Goal: Transaction & Acquisition: Purchase product/service

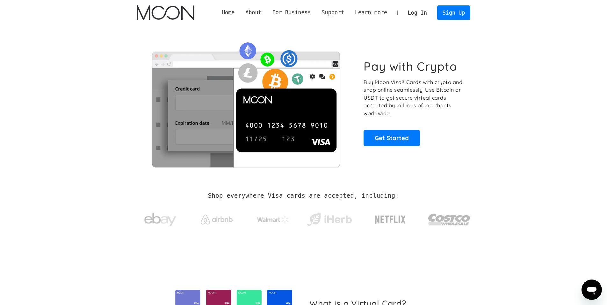
click at [420, 14] on link "Log In" at bounding box center [417, 13] width 30 height 14
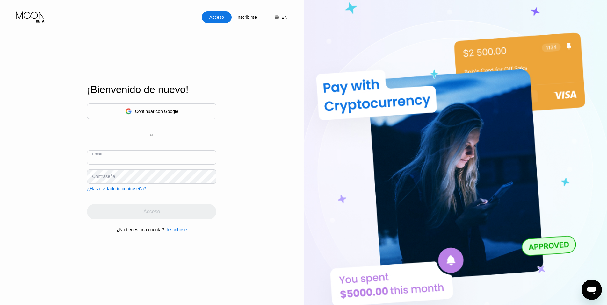
click at [161, 109] on div "Continuar con Google" at bounding box center [156, 111] width 43 height 5
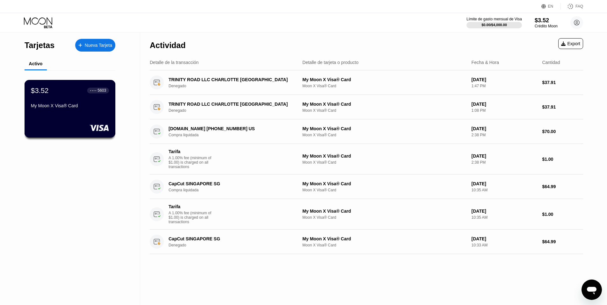
click at [64, 96] on div "$3.52 ● ● ● ● 5603 My Moon X Visa® Card" at bounding box center [70, 98] width 78 height 25
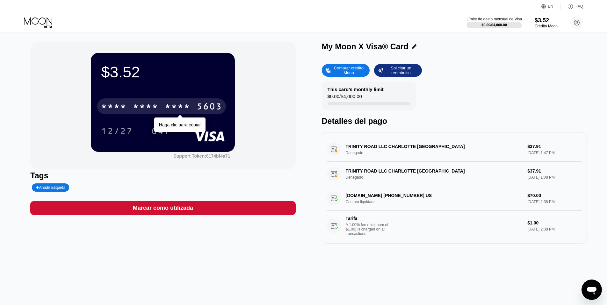
click at [190, 106] on div "* * * *" at bounding box center [177, 107] width 25 height 10
click at [189, 104] on div "2307" at bounding box center [177, 107] width 25 height 10
click at [189, 104] on div "* * * *" at bounding box center [177, 107] width 25 height 10
click at [185, 110] on div "2307" at bounding box center [177, 107] width 25 height 10
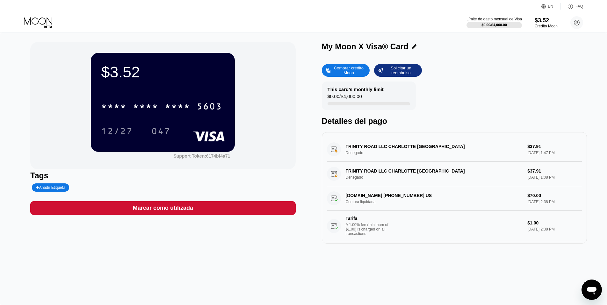
click at [211, 84] on div "$3.52 * * * * * * * * * * * * 5603 12/27 047" at bounding box center [163, 102] width 144 height 99
drag, startPoint x: 105, startPoint y: 71, endPoint x: 140, endPoint y: 71, distance: 34.7
click at [140, 71] on div "$3.52" at bounding box center [163, 72] width 124 height 18
click at [136, 71] on div "$3.52" at bounding box center [163, 72] width 124 height 18
click at [355, 73] on div "Comprar crédito Moon" at bounding box center [348, 70] width 35 height 10
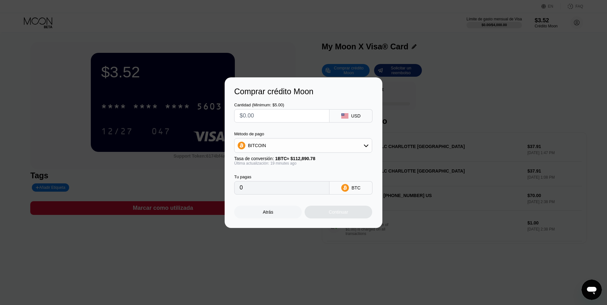
click at [319, 146] on div "BITCOIN" at bounding box center [302, 145] width 137 height 13
click at [298, 161] on div "BITCOIN" at bounding box center [307, 163] width 120 height 5
click at [283, 118] on input "text" at bounding box center [282, 116] width 84 height 13
type input "$1"
type input "0.00000886"
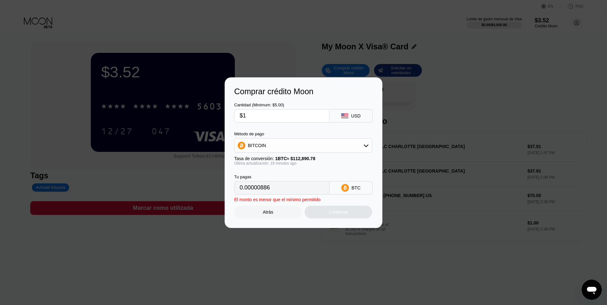
type input "$12"
type input "0.00010631"
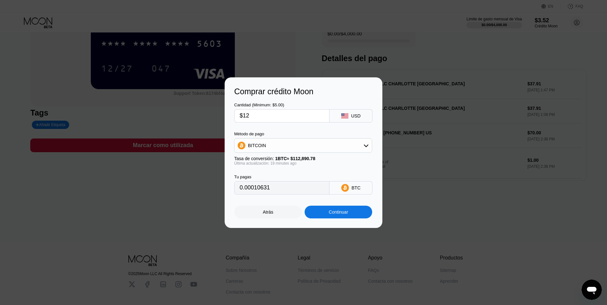
scroll to position [63, 0]
type input "$12"
click at [331, 212] on div "Continuar" at bounding box center [338, 212] width 19 height 5
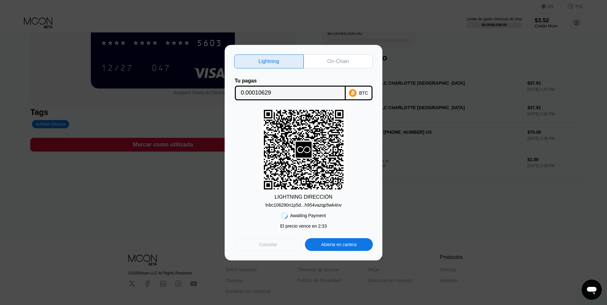
click at [277, 244] on div "Cancelar" at bounding box center [268, 244] width 68 height 13
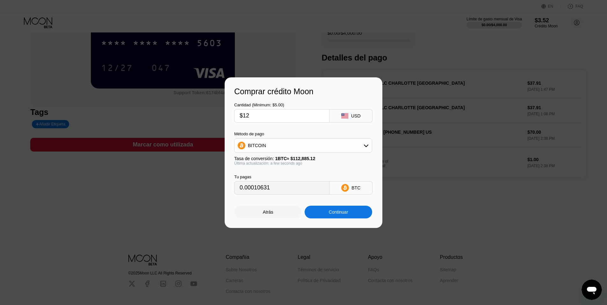
click at [274, 117] on input "$12" at bounding box center [282, 116] width 84 height 13
type input "$12.5"
type input "0.00011074"
type input "$12.50"
click at [291, 163] on div "Última actualización: a few seconds ago" at bounding box center [303, 163] width 138 height 4
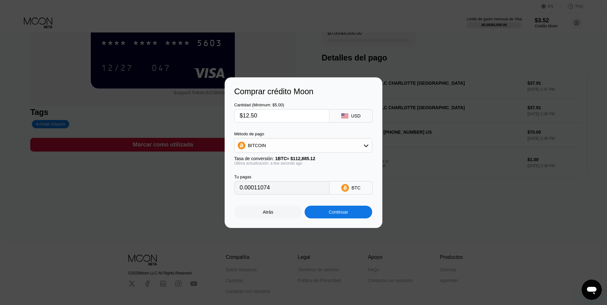
click at [295, 170] on div "Tu pagas 0.00011074 BTC" at bounding box center [303, 180] width 139 height 29
click at [301, 128] on div "Cantidad (Minimum: $5.00) $12.50 USD Método de pago BITCOIN Tasa de conversión:…" at bounding box center [303, 145] width 139 height 98
click at [331, 211] on div "Continuar" at bounding box center [338, 212] width 19 height 5
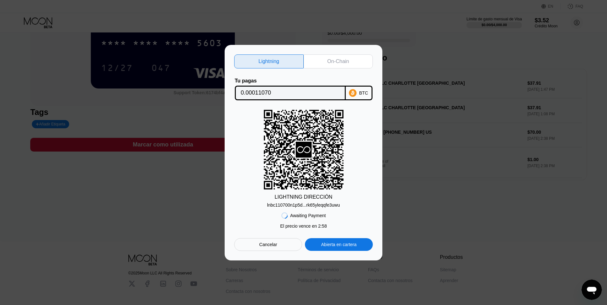
click at [300, 153] on icon at bounding box center [304, 150] width 16 height 16
click at [311, 133] on rect at bounding box center [304, 150] width 80 height 80
click at [281, 152] on rect at bounding box center [304, 150] width 80 height 80
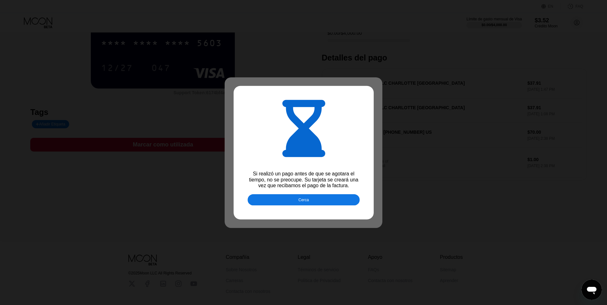
type input "0.00011068"
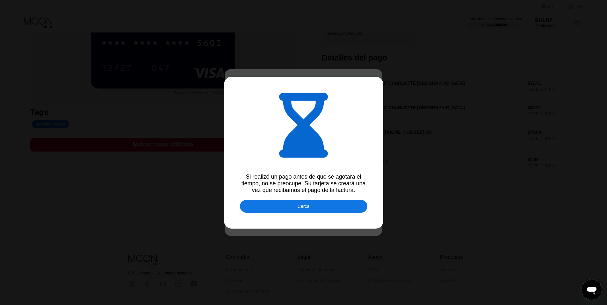
click at [290, 207] on div "Cerca" at bounding box center [303, 206] width 127 height 13
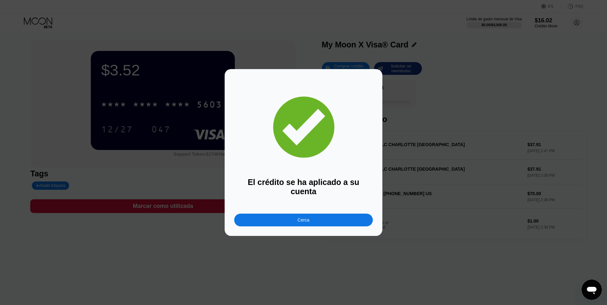
scroll to position [0, 0]
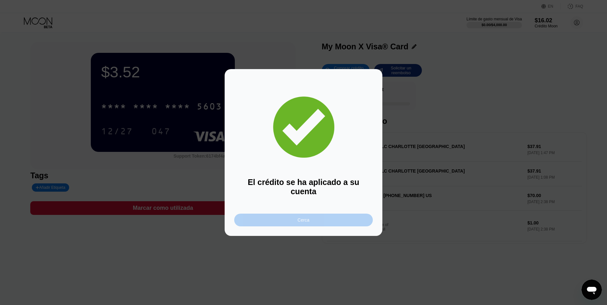
click at [289, 214] on div "Cerca" at bounding box center [303, 220] width 139 height 13
